Goal: Complete application form

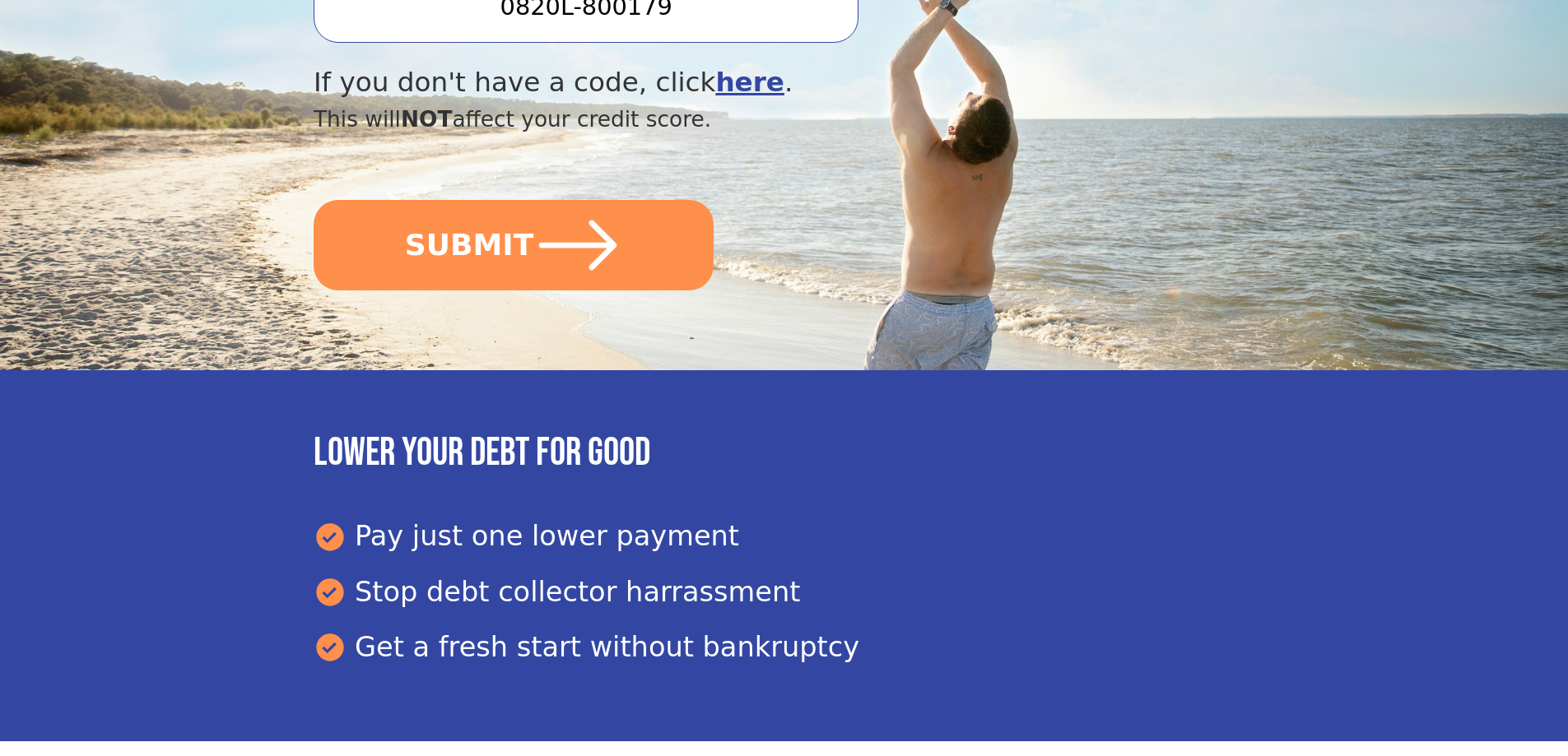
scroll to position [658, 0]
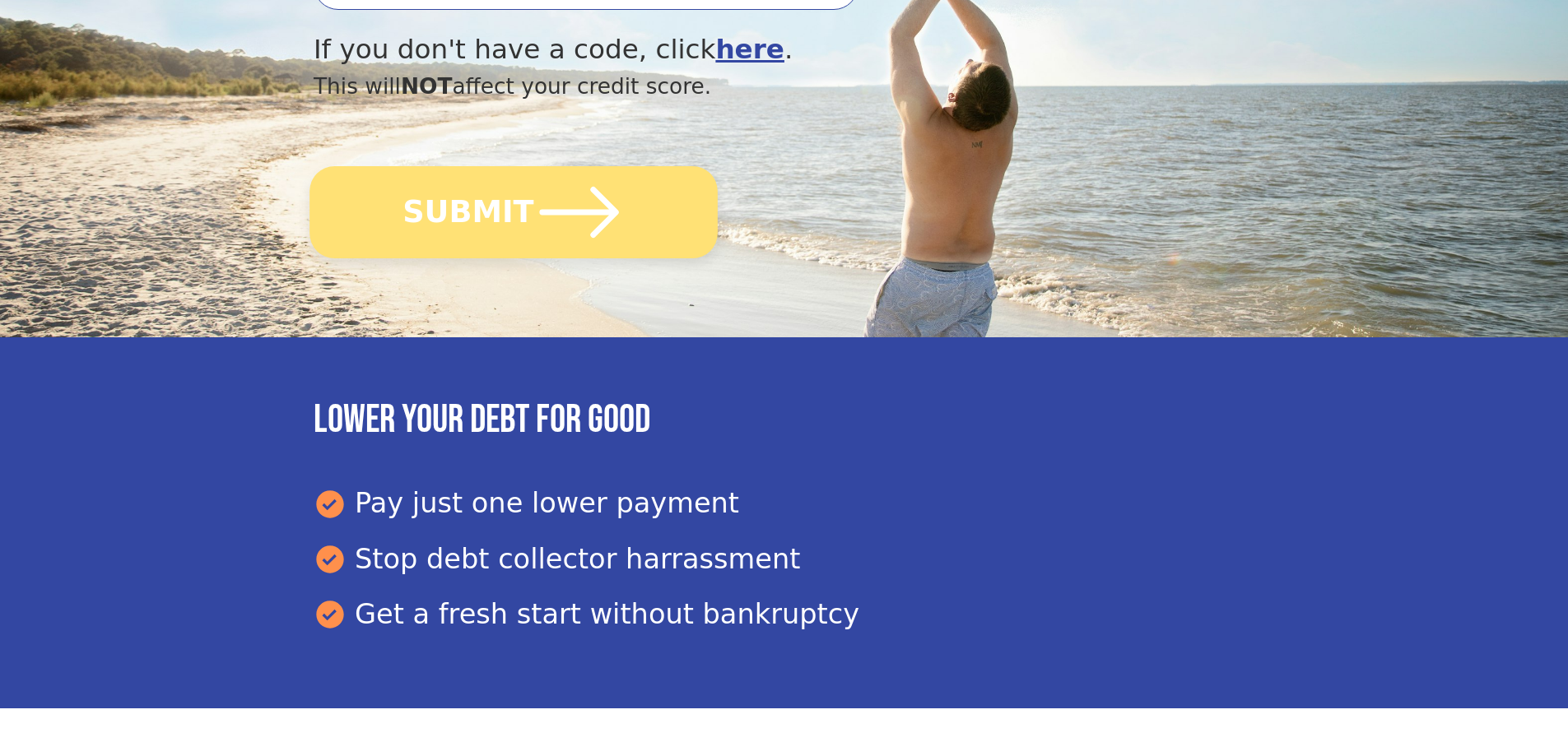
click at [514, 211] on button "SUBMIT" at bounding box center [513, 213] width 408 height 92
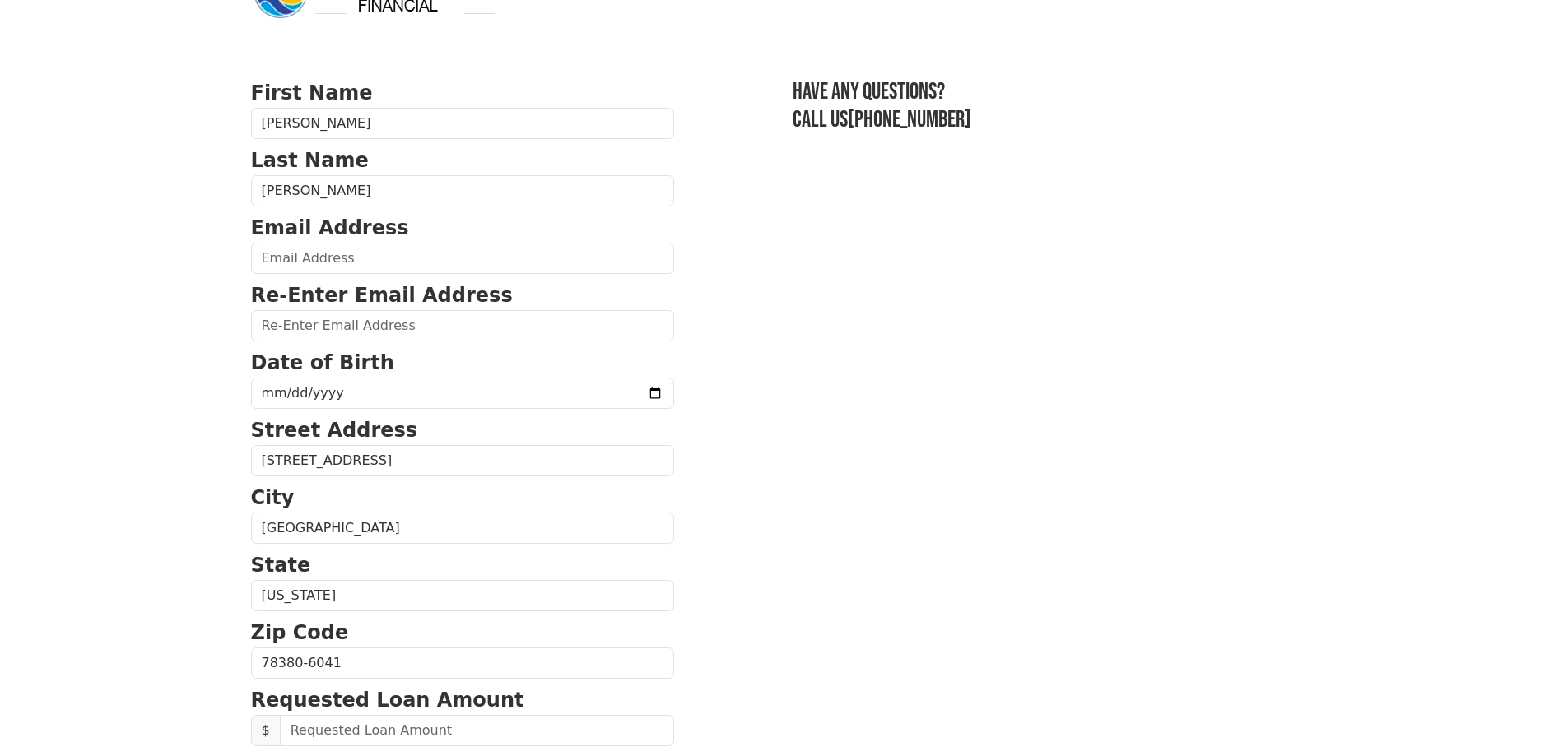
scroll to position [82, 0]
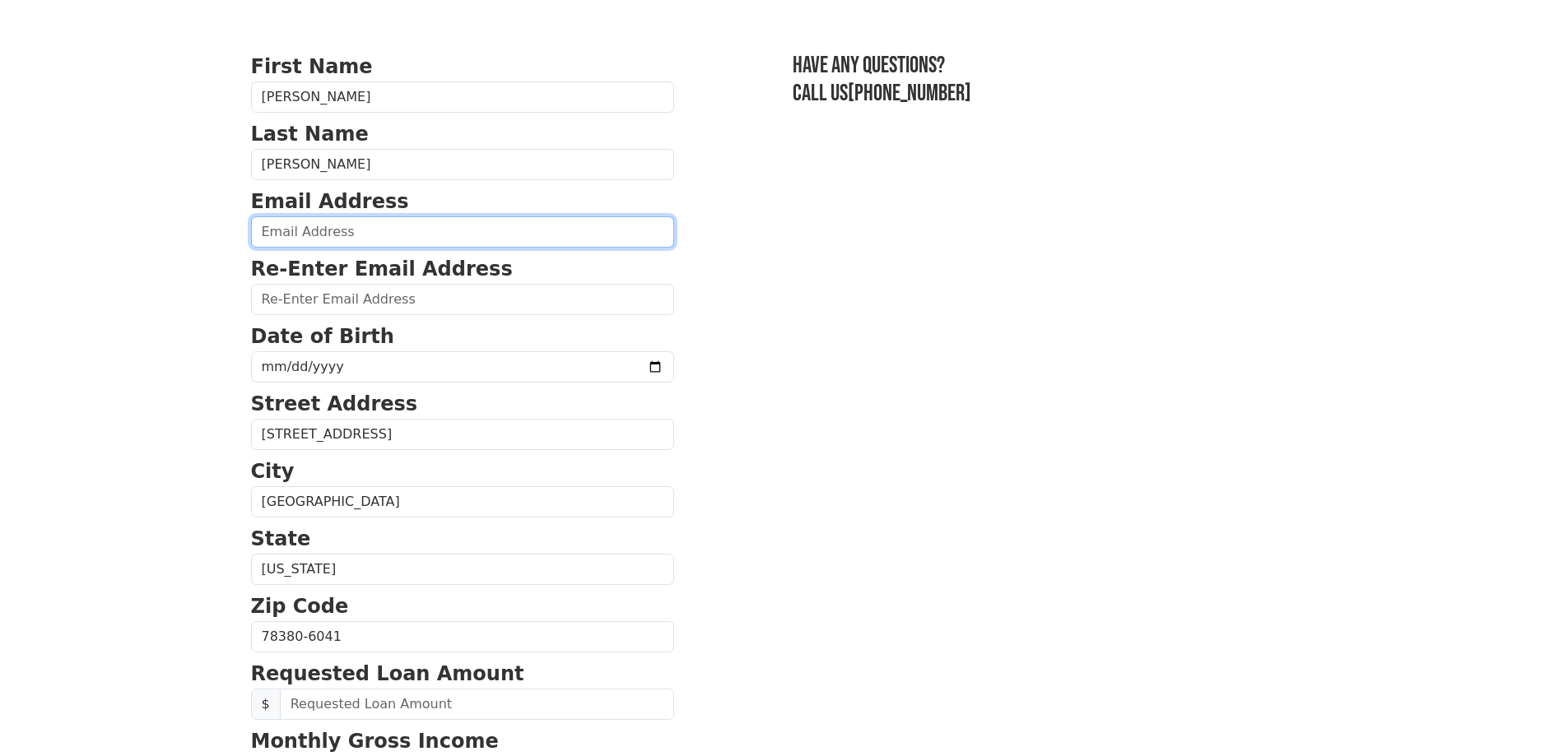
click at [337, 220] on input "email" at bounding box center [462, 232] width 423 height 31
type input "mathieuhomestead@gmail.com"
type input "(361) 945-3425"
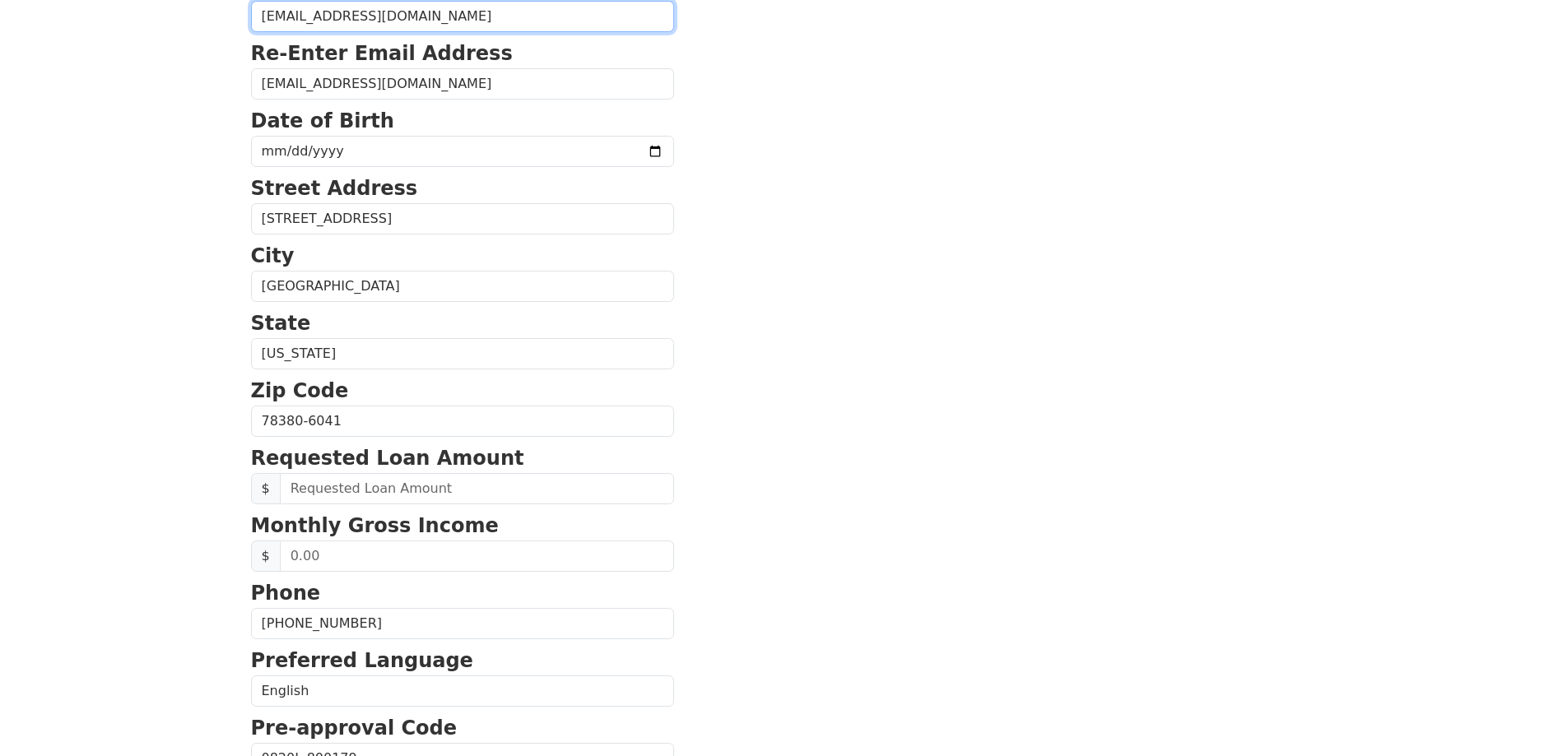
scroll to position [296, 0]
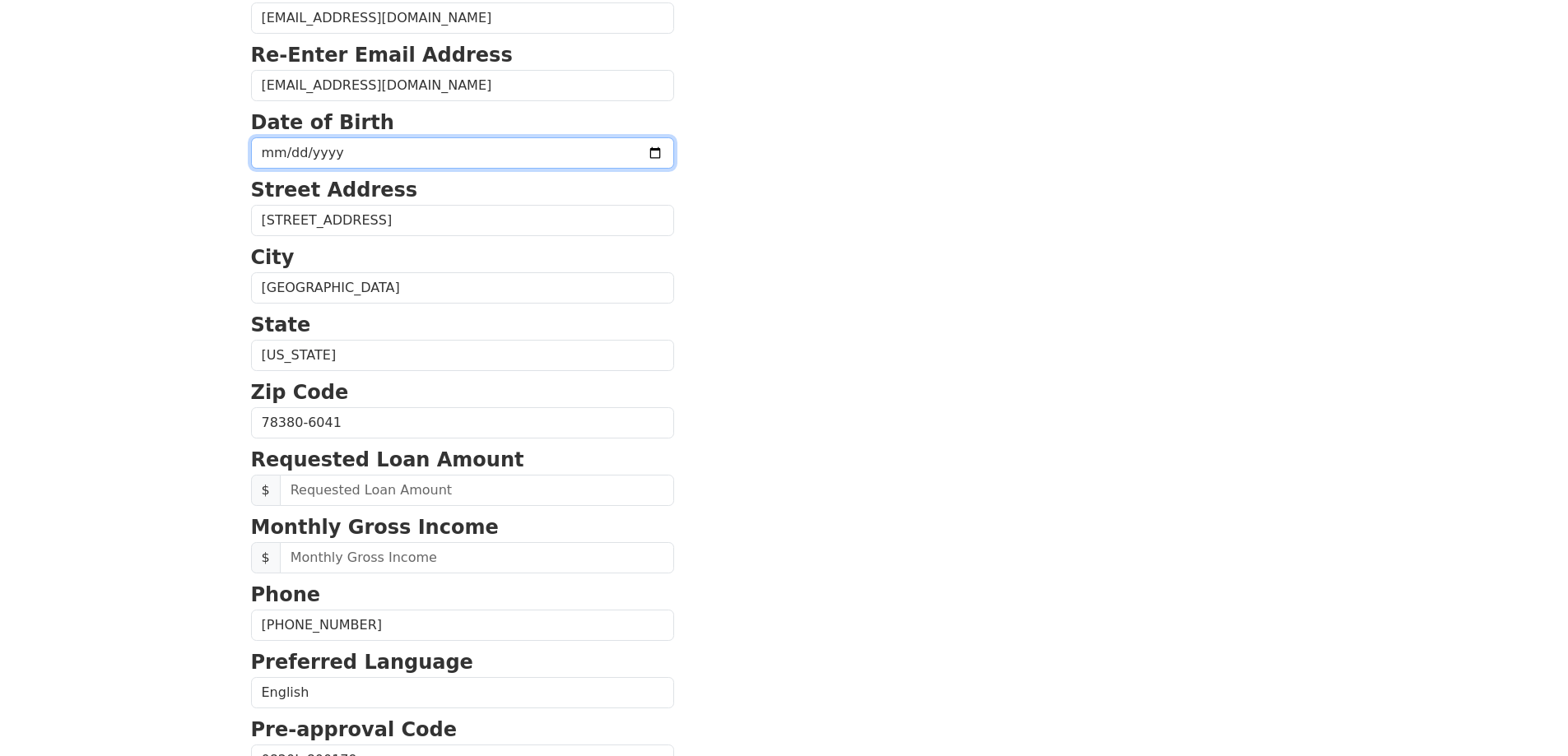
click at [276, 146] on input "date" at bounding box center [462, 153] width 423 height 31
type input "1969-03-12"
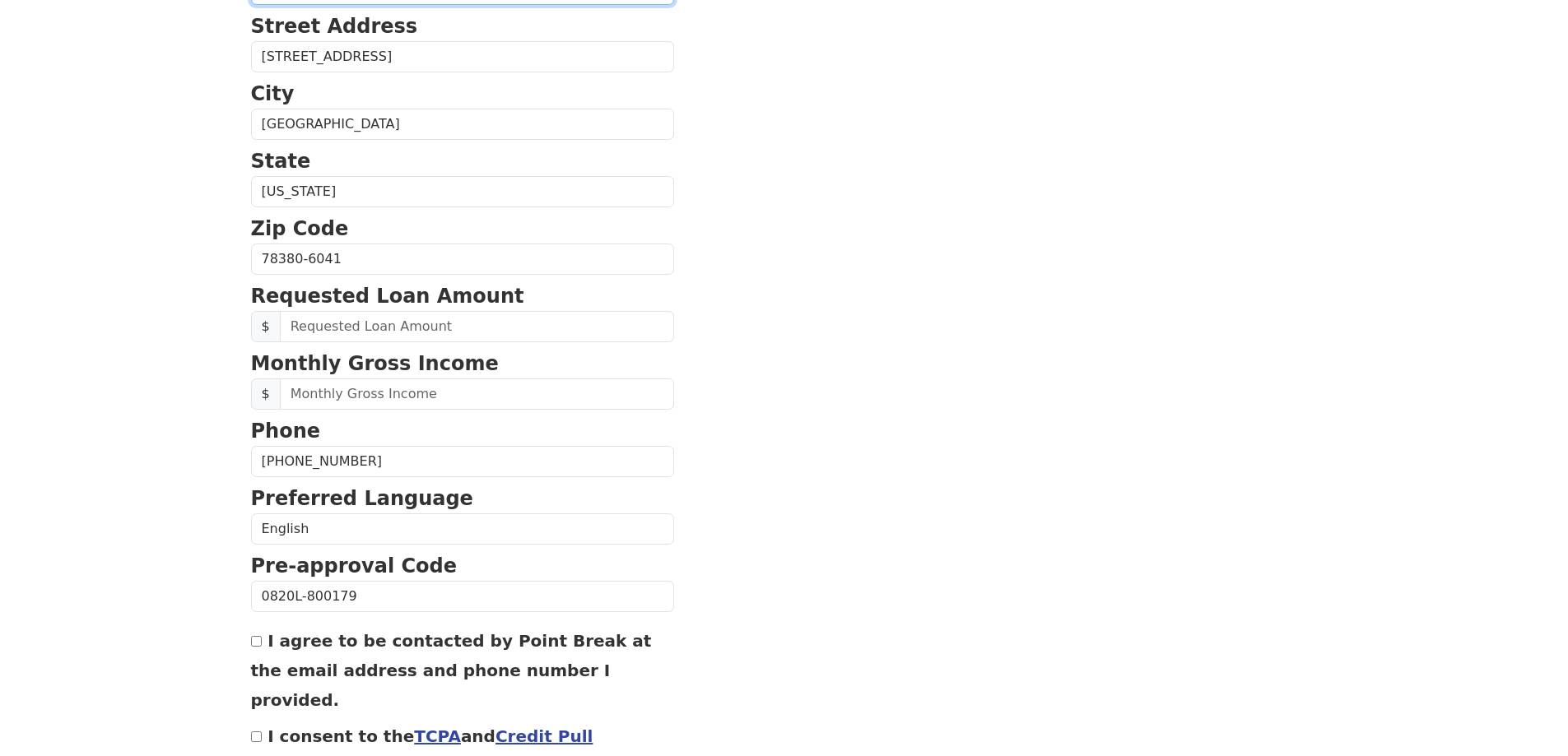
scroll to position [461, 0]
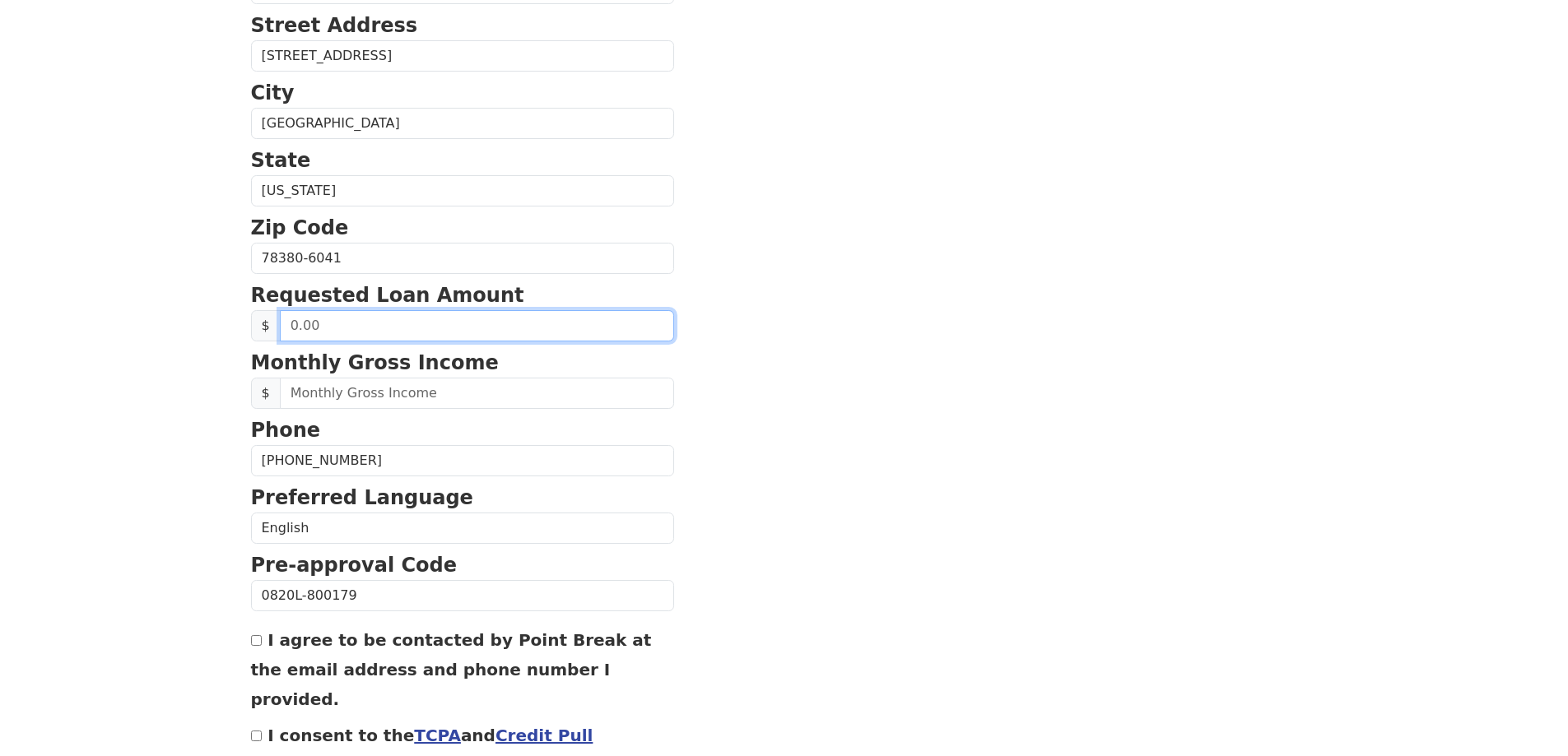
click at [318, 320] on input "text" at bounding box center [477, 326] width 394 height 31
type input "40,000.00"
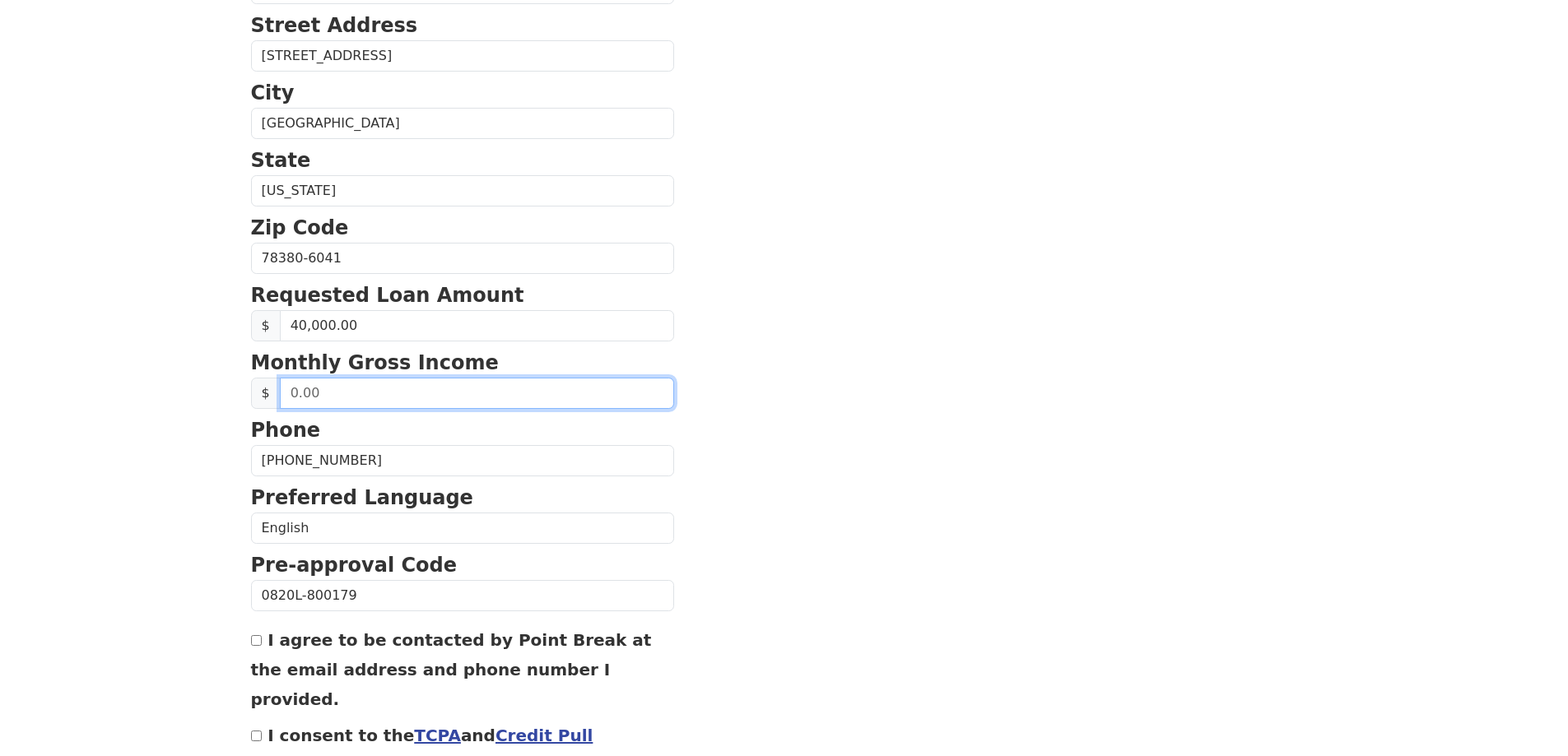
click at [308, 383] on input "text" at bounding box center [477, 393] width 394 height 31
type input "95,000.00"
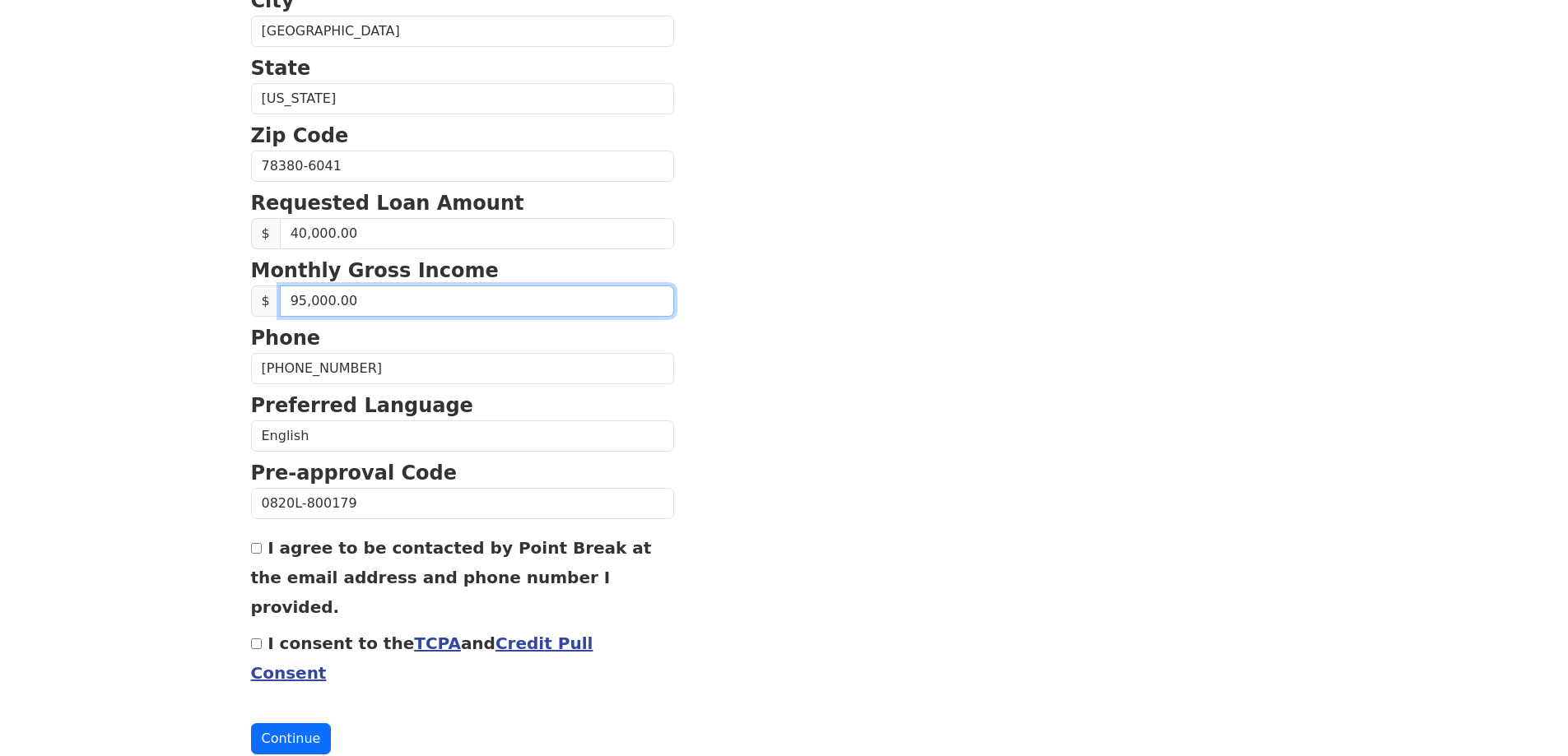
scroll to position [553, 0]
click at [256, 540] on div "I agree to be contacted by Point Break at the email address and phone number I …" at bounding box center [462, 575] width 423 height 89
click at [420, 632] on link "TCPA" at bounding box center [437, 642] width 47 height 20
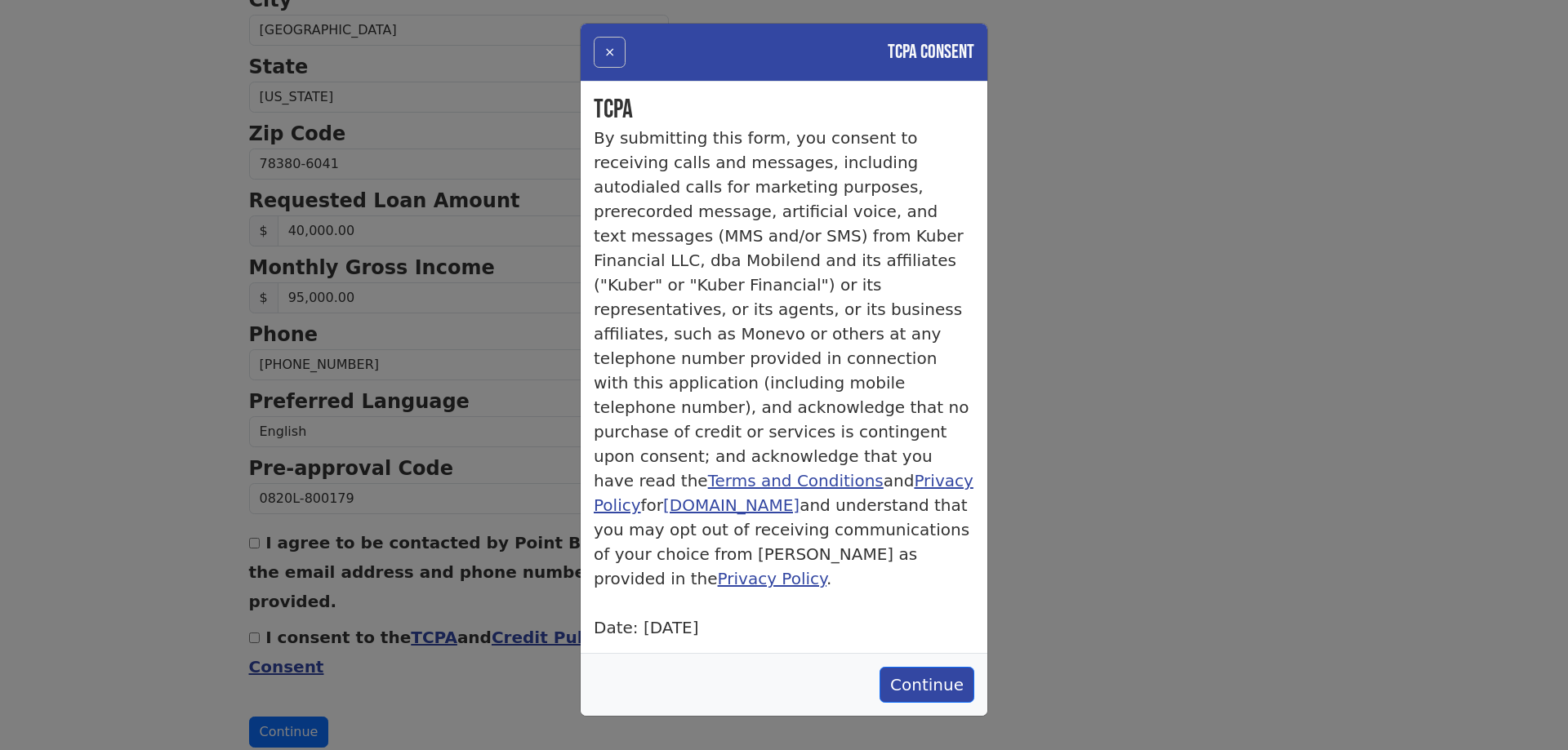
click at [606, 45] on button "×" at bounding box center [609, 52] width 32 height 31
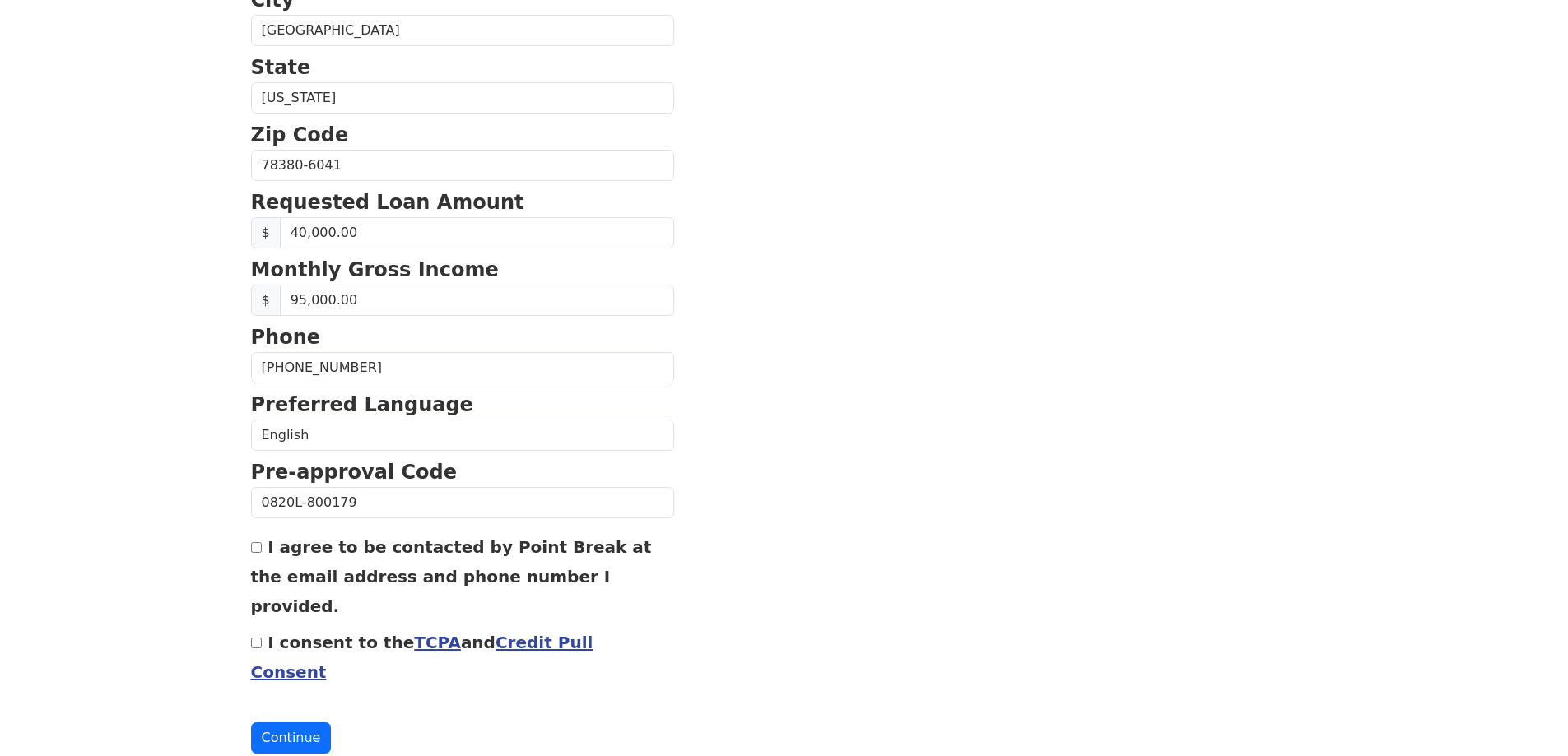
click at [549, 632] on link "Credit Pull Consent" at bounding box center [421, 657] width 342 height 49
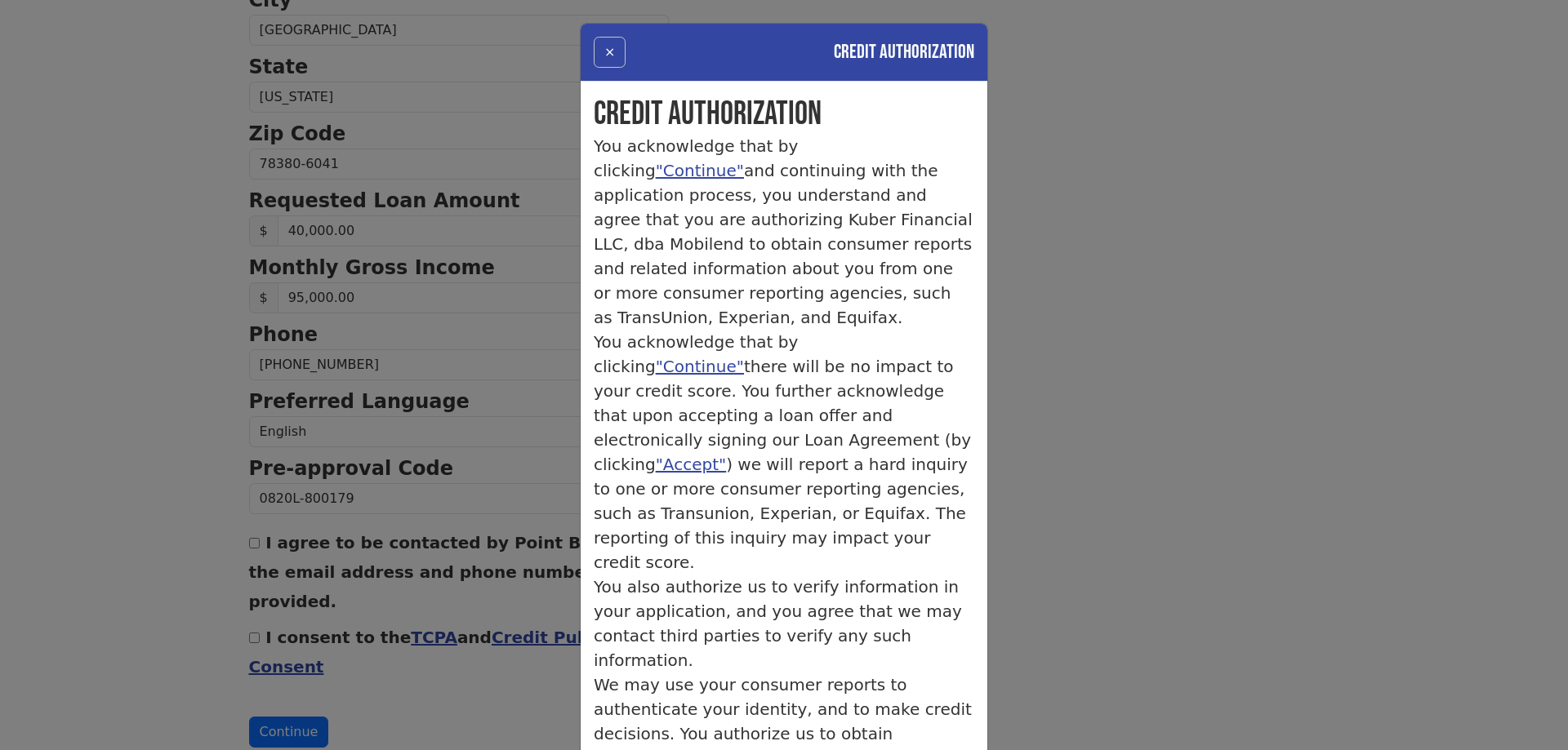
click at [599, 47] on button "×" at bounding box center [609, 52] width 32 height 31
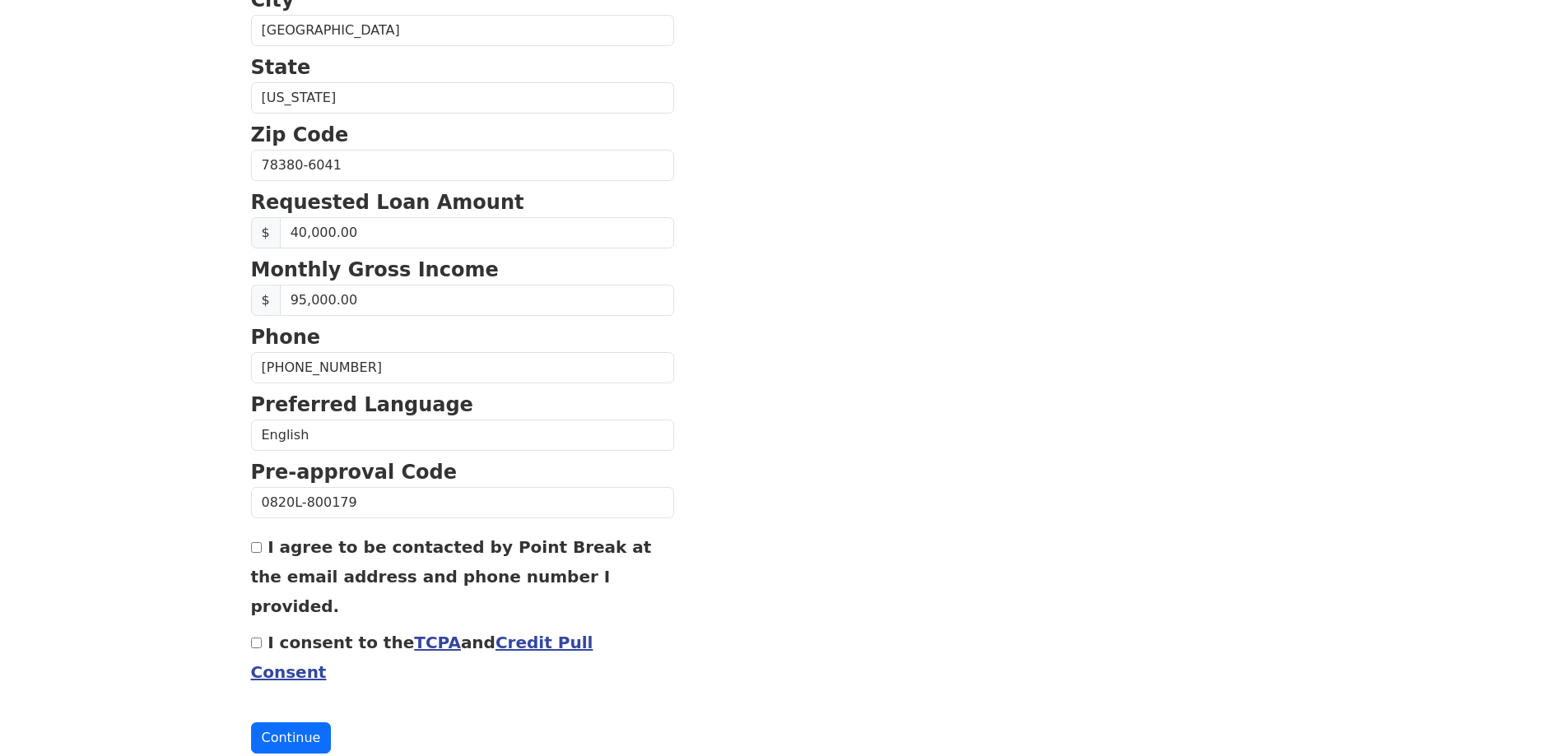
click at [257, 637] on input "I consent to the TCPA and Credit Pull Consent" at bounding box center [256, 642] width 11 height 11
checkbox input "true"
click at [257, 544] on input "I agree to be contacted by Point Break at the email address and phone number I …" at bounding box center [256, 547] width 11 height 11
checkbox input "true"
click at [303, 722] on button "Continue" at bounding box center [291, 738] width 81 height 31
